Goal: Task Accomplishment & Management: Manage account settings

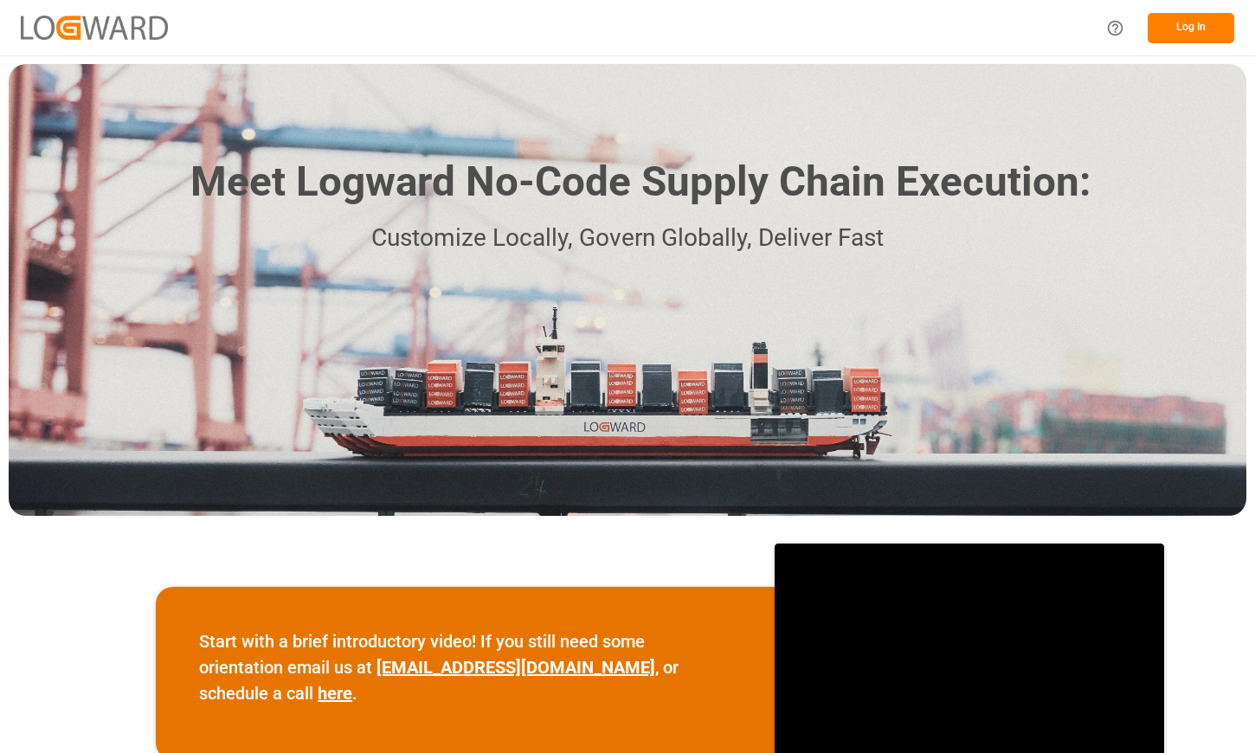
click at [1212, 20] on button "Log In" at bounding box center [1191, 28] width 87 height 30
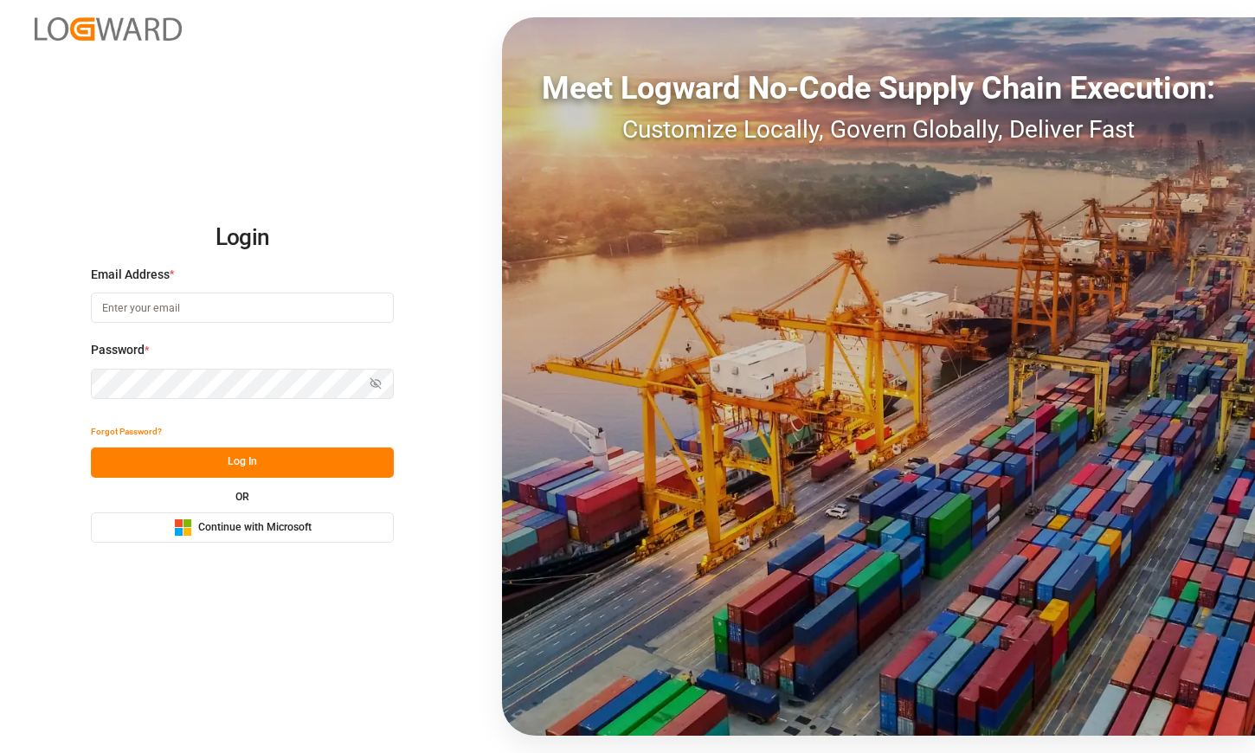
click at [261, 532] on span "Continue with Microsoft" at bounding box center [254, 528] width 113 height 16
